Goal: Information Seeking & Learning: Learn about a topic

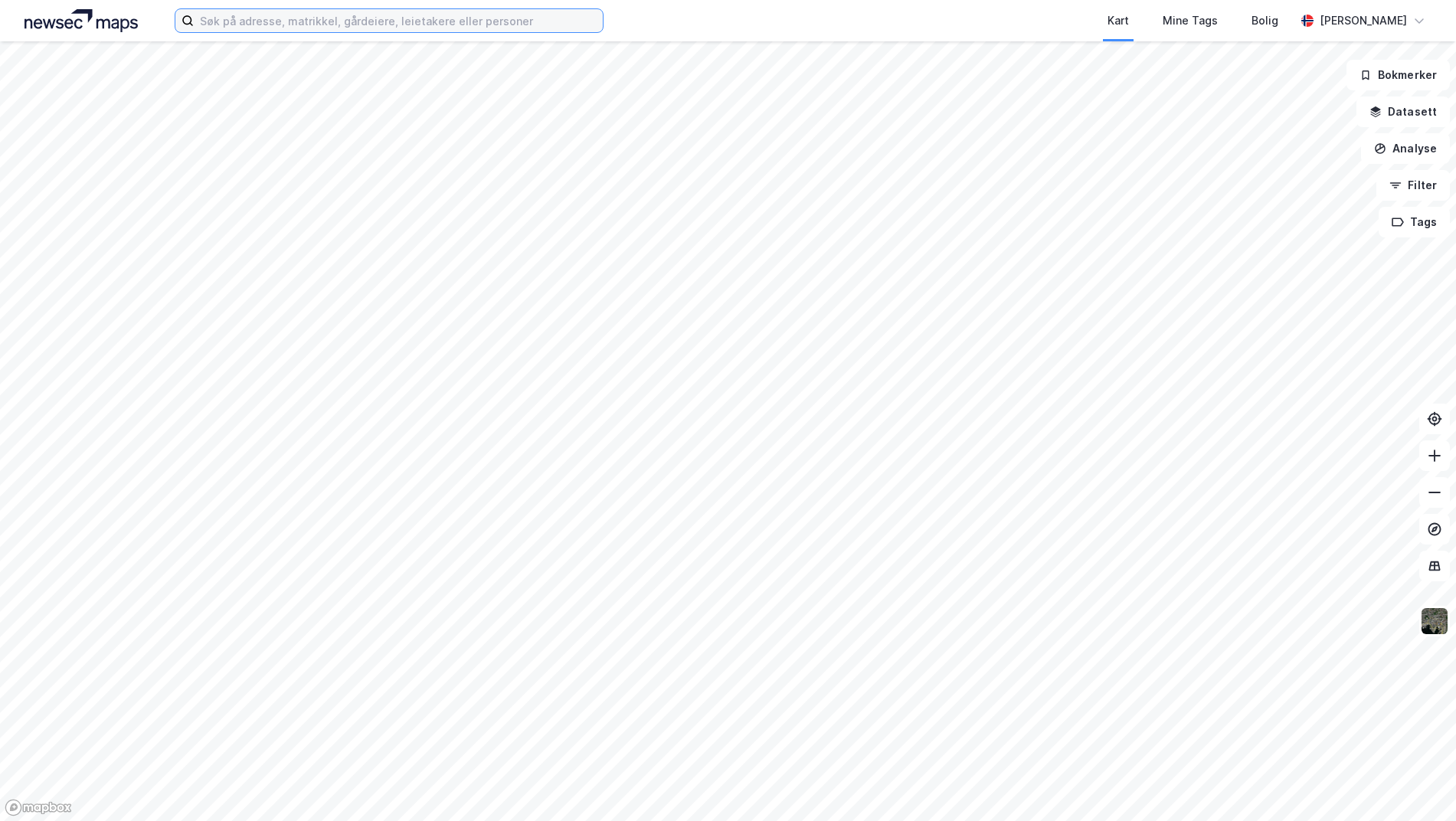
click at [397, 28] on input at bounding box center [398, 20] width 409 height 23
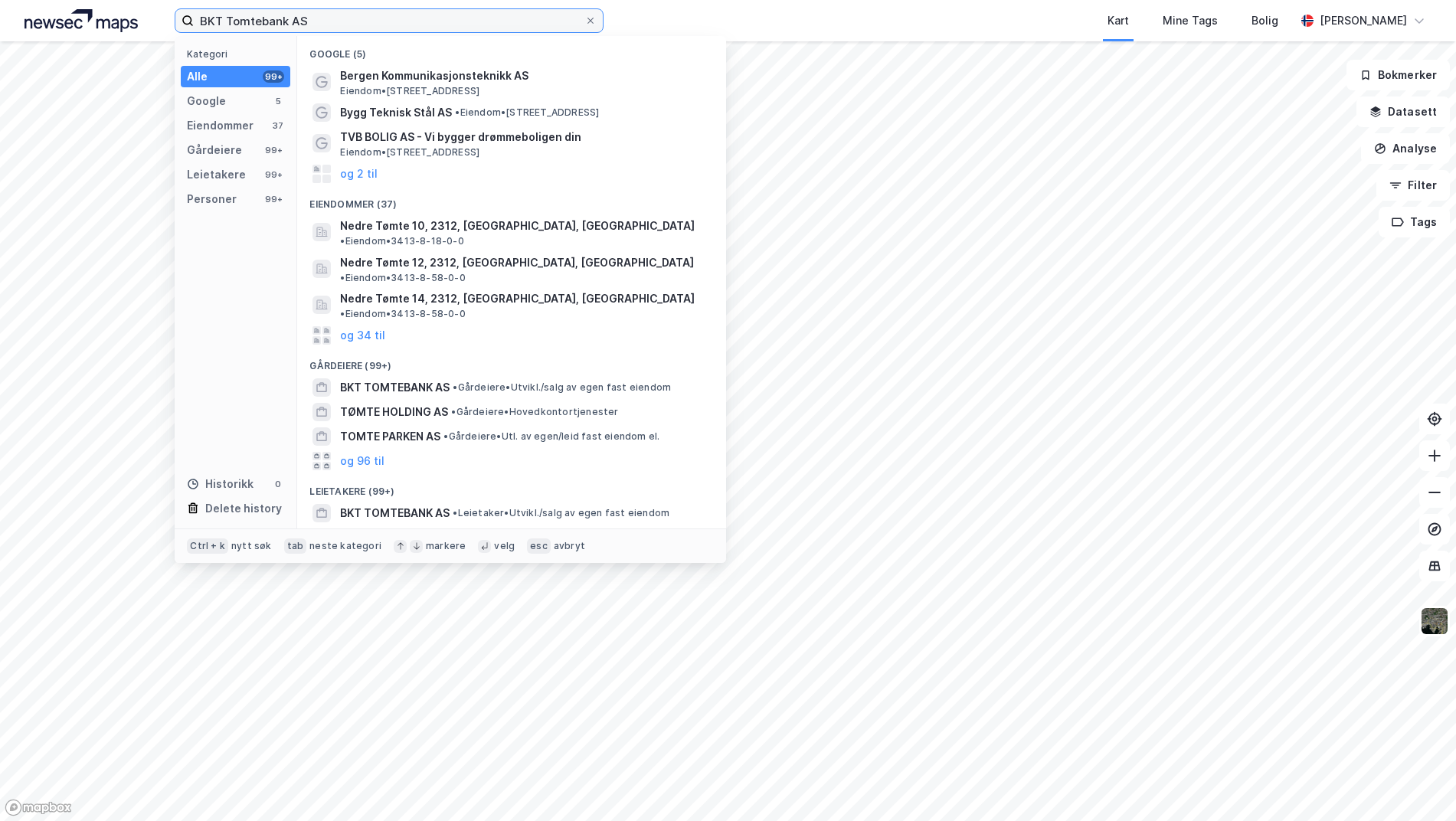
type input "BKT Tomtebank AS"
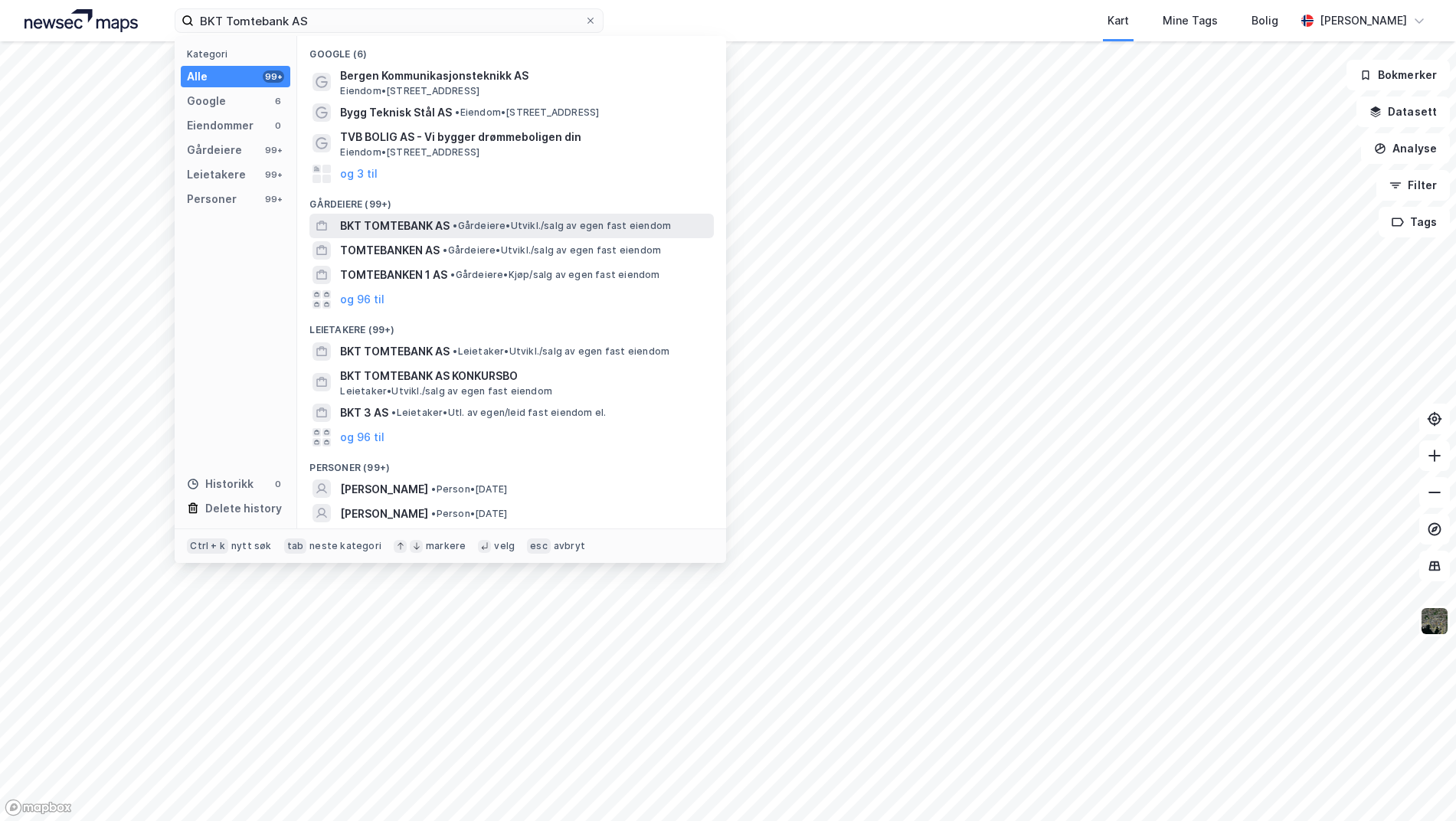
click at [416, 229] on span "BKT TOMTEBANK AS" at bounding box center [395, 226] width 110 height 18
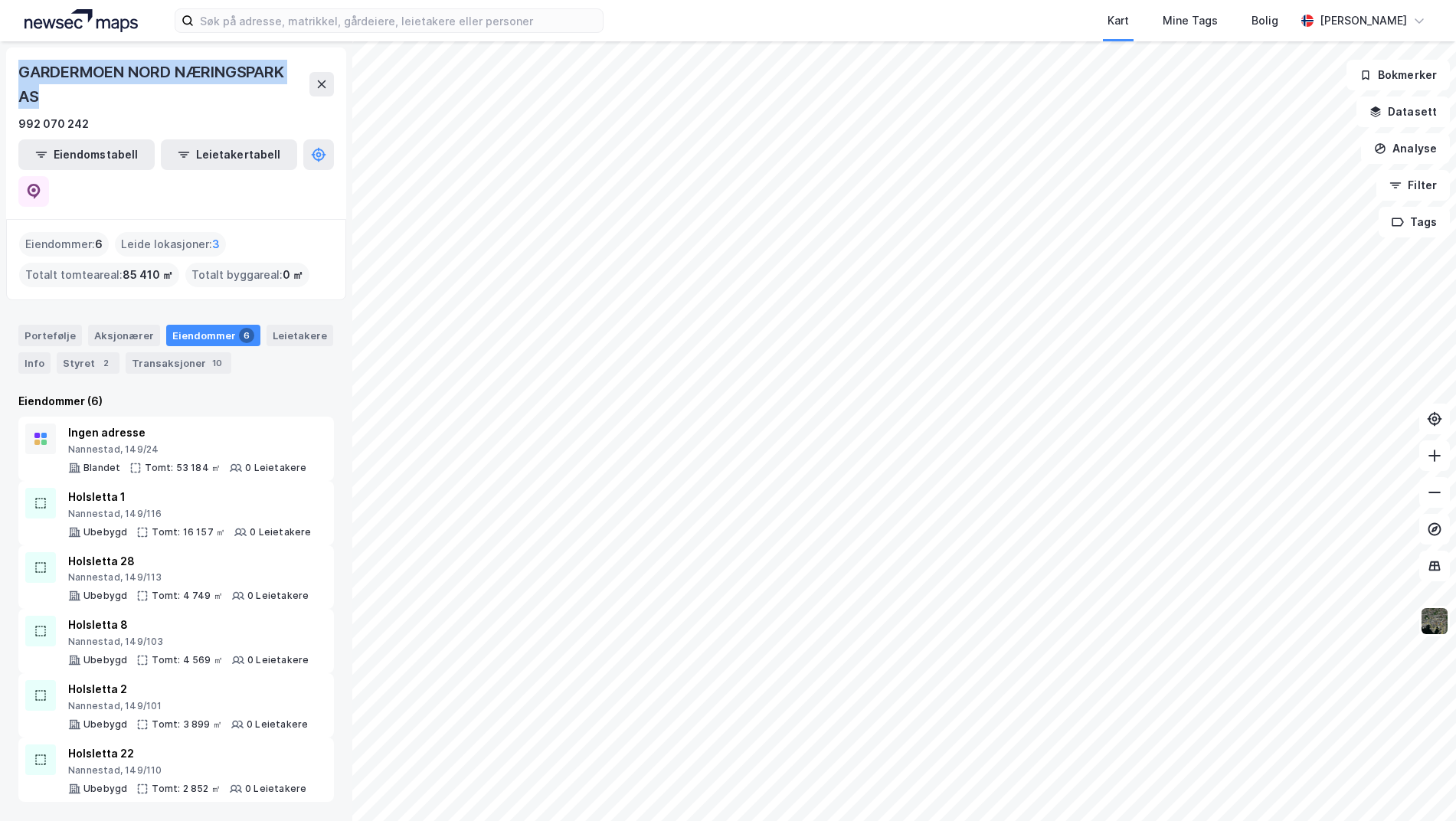
drag, startPoint x: 21, startPoint y: 67, endPoint x: 37, endPoint y: 90, distance: 28.0
click at [37, 90] on div "GARDERMOEN NORD NÆRINGSPARK AS" at bounding box center [163, 84] width 291 height 49
copy div "GARDERMOEN NORD NÆRINGSPARK AS"
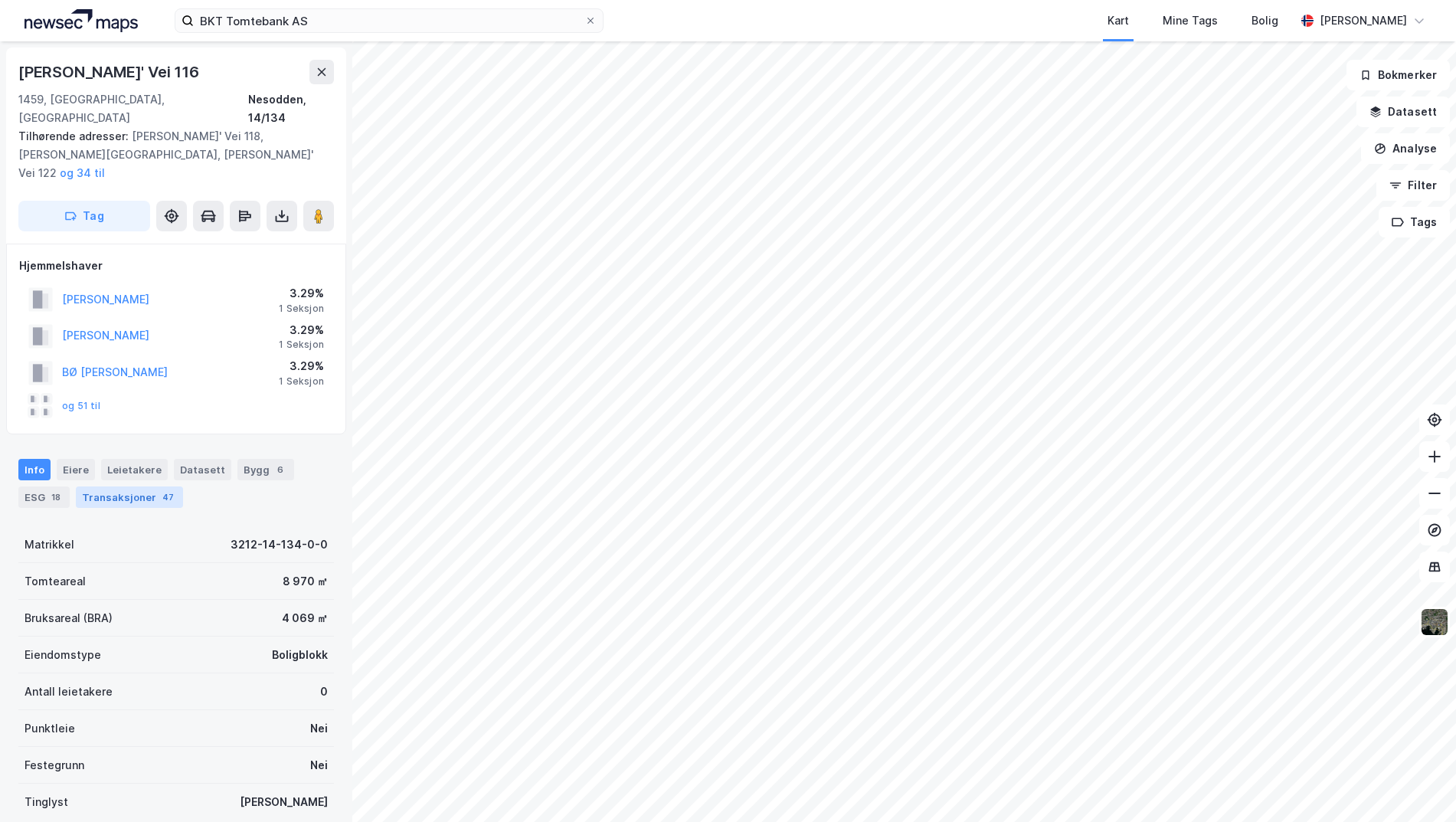
click at [112, 486] on div "Transaksjoner 47" at bounding box center [130, 497] width 108 height 22
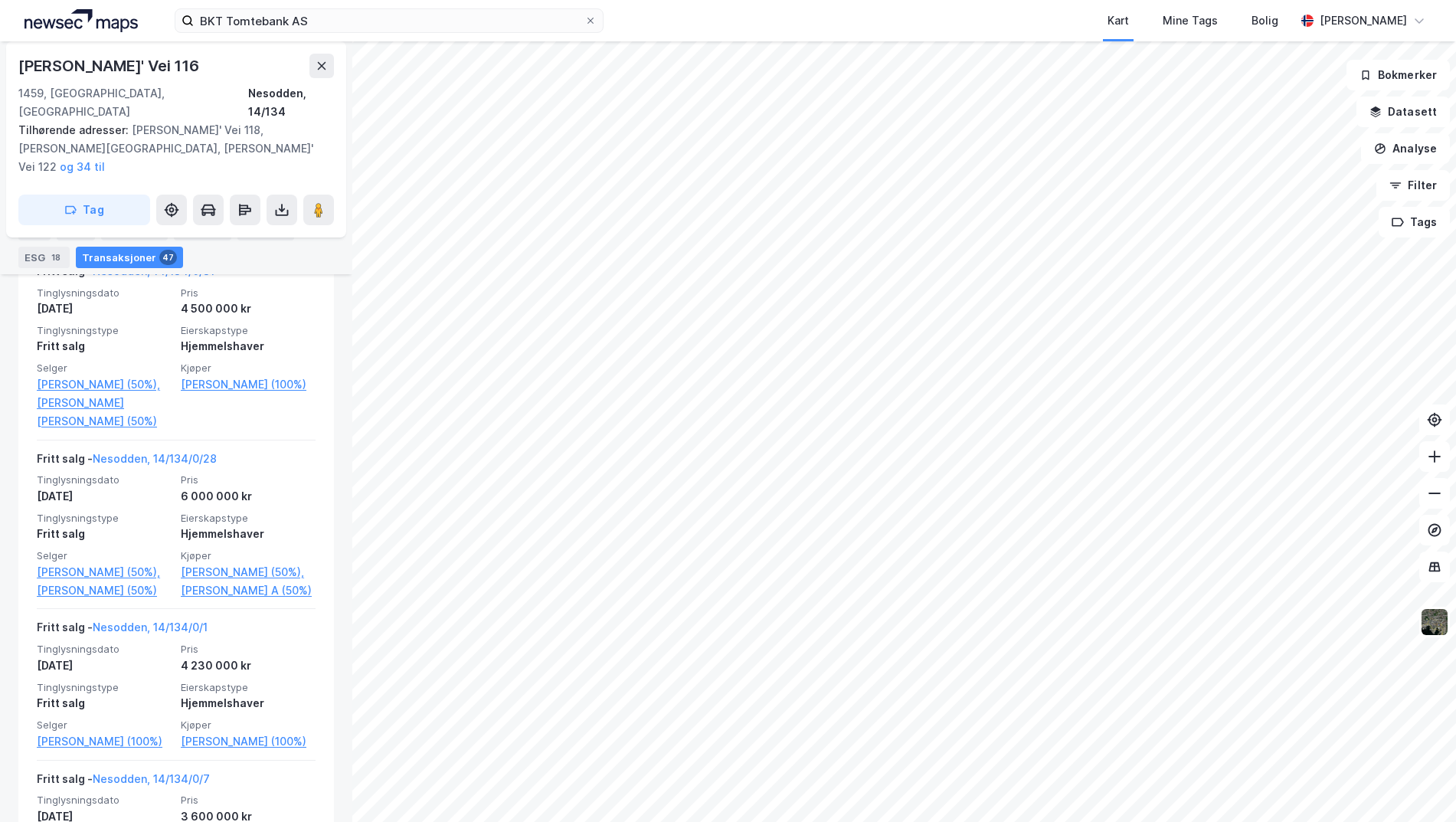
scroll to position [383, 0]
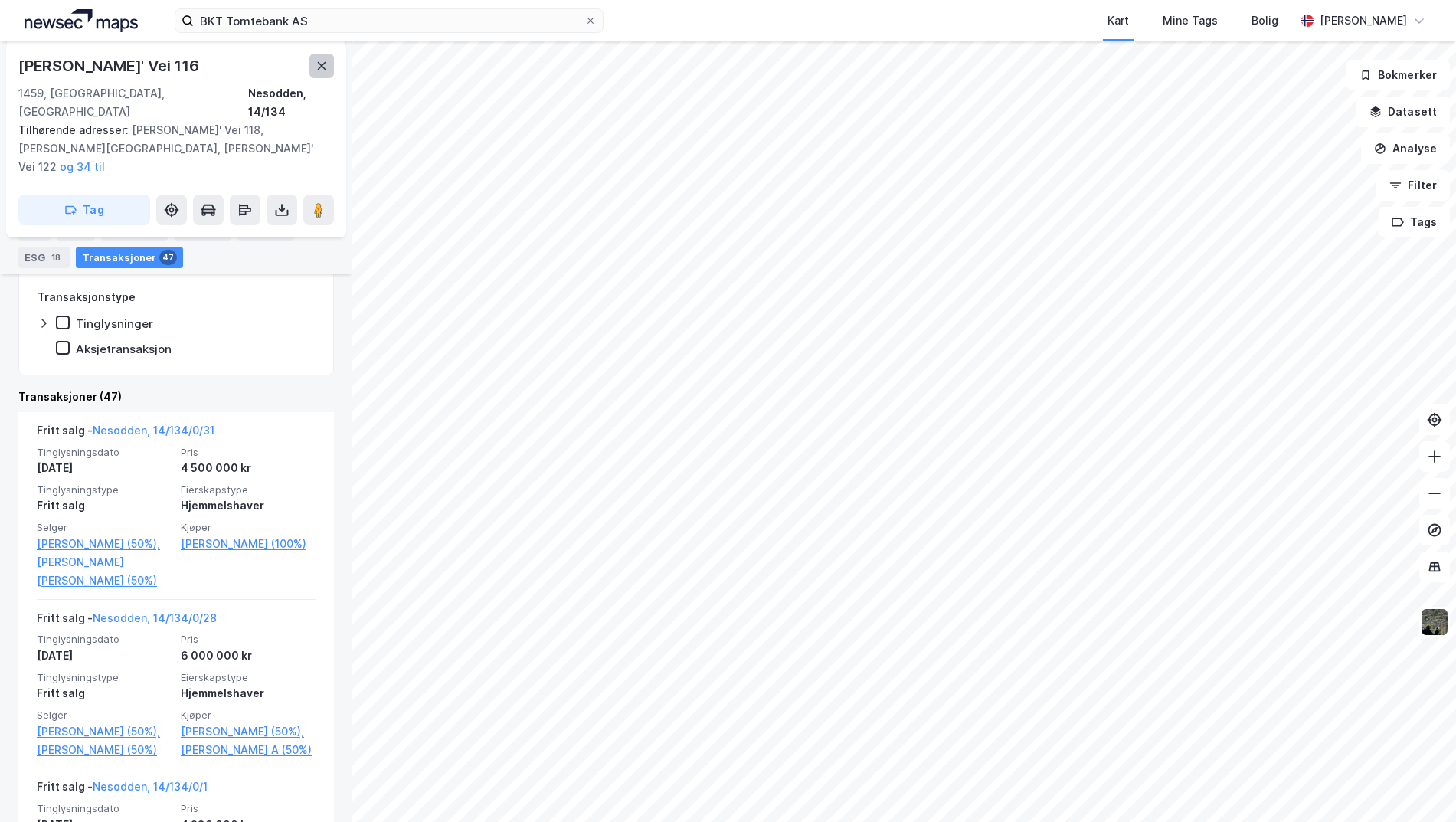
click at [322, 69] on icon at bounding box center [322, 66] width 12 height 12
